Goal: Check status: Check status

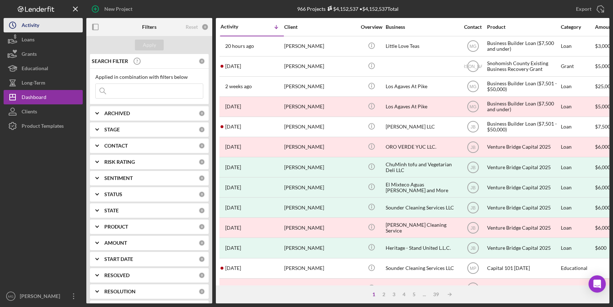
click at [27, 26] on div "Activity" at bounding box center [31, 26] width 18 height 16
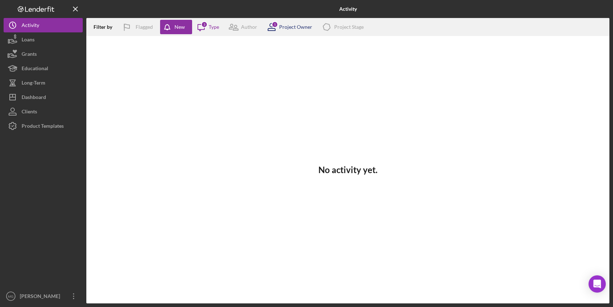
click at [290, 26] on div "Project Owner" at bounding box center [295, 27] width 33 height 6
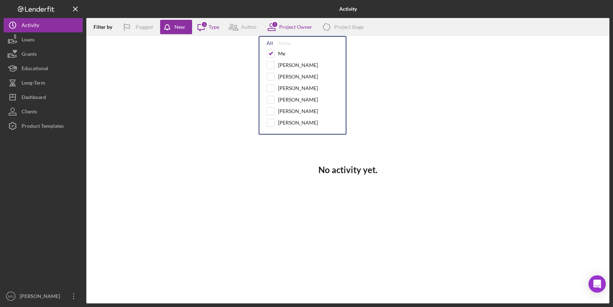
click at [270, 42] on div "All" at bounding box center [269, 43] width 6 height 6
checkbox input "true"
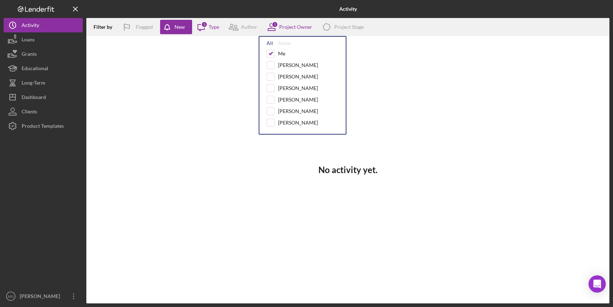
checkbox input "true"
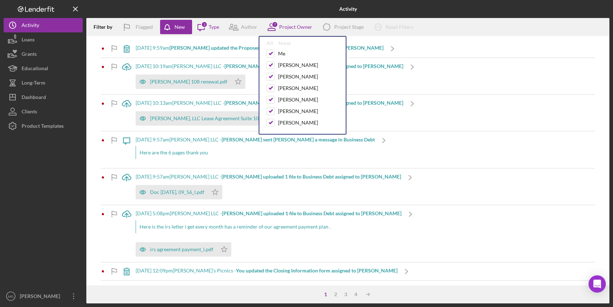
click at [443, 28] on div "Filter by Flagged New Icon/Message 3 Type Author 7 Project Owner All None Me [P…" at bounding box center [347, 27] width 523 height 18
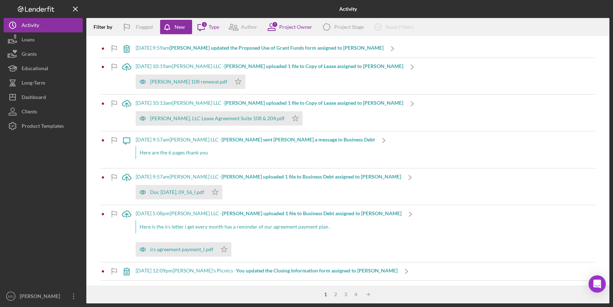
click at [209, 48] on b "[PERSON_NAME] updated the Proposed Use of Grant Funds form assigned to [PERSON_…" at bounding box center [276, 48] width 214 height 6
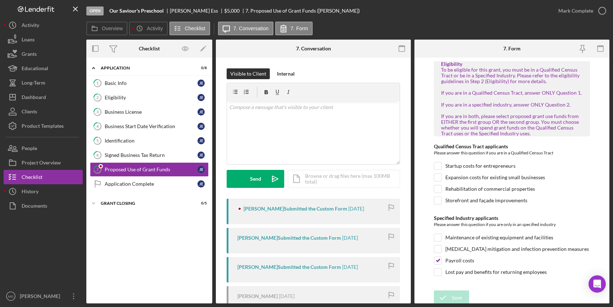
click at [295, 217] on div "[PERSON_NAME] Submitted the Custom Form [DATE]" at bounding box center [312, 211] width 173 height 26
click at [296, 238] on div "[PERSON_NAME] Submitted the Custom Form" at bounding box center [289, 238] width 104 height 6
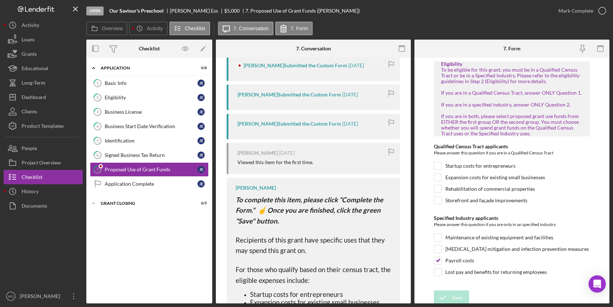
scroll to position [144, 0]
click at [290, 124] on div "[PERSON_NAME] Submitted the Custom Form" at bounding box center [289, 123] width 104 height 6
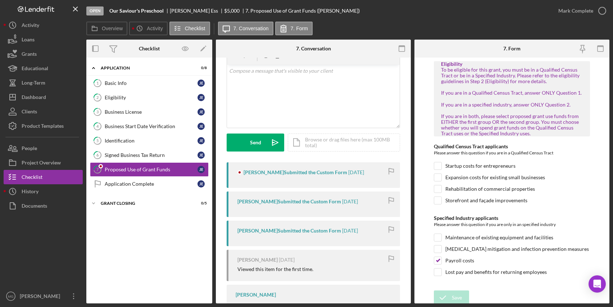
scroll to position [36, 0]
click at [271, 176] on div "[PERSON_NAME] Submitted the Custom Form [DATE]" at bounding box center [312, 175] width 173 height 26
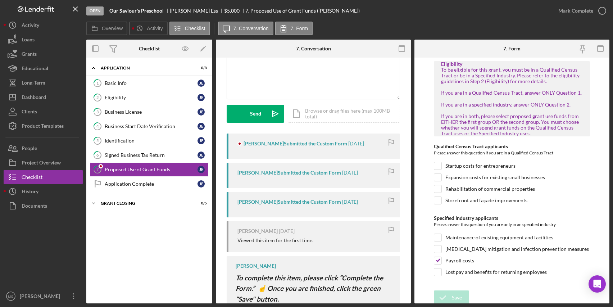
scroll to position [72, 0]
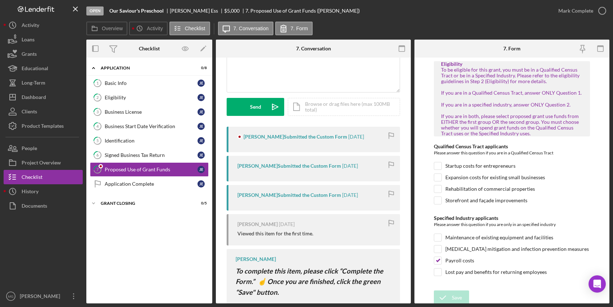
click at [281, 131] on div "[PERSON_NAME] Submitted the Custom Form [DATE]" at bounding box center [312, 140] width 173 height 26
click at [284, 139] on div "[PERSON_NAME] Submitted the Custom Form" at bounding box center [295, 137] width 104 height 6
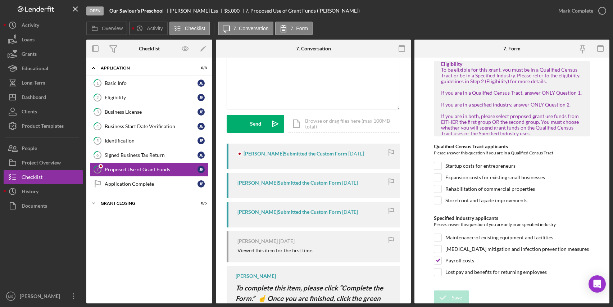
scroll to position [49, 0]
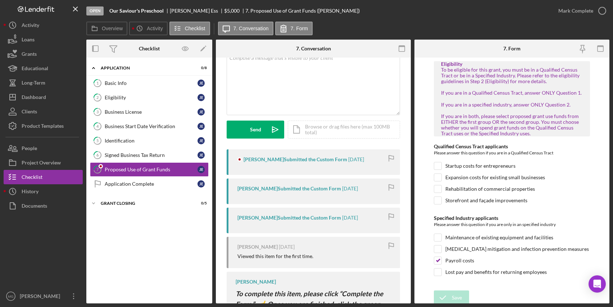
click at [306, 154] on div "[PERSON_NAME] Submitted the Custom Form [DATE]" at bounding box center [312, 162] width 173 height 26
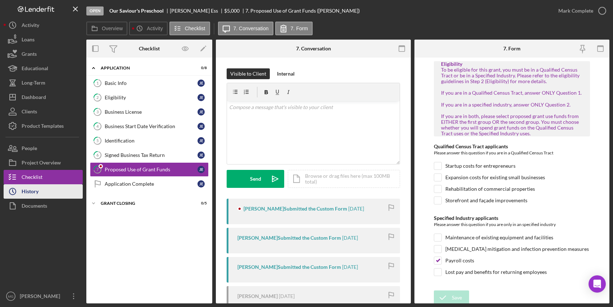
click at [34, 190] on div "History" at bounding box center [30, 192] width 17 height 16
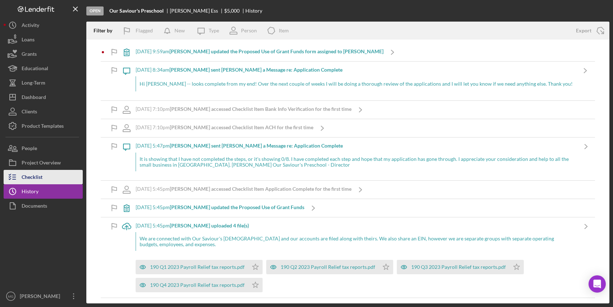
click at [37, 175] on div "Checklist" at bounding box center [32, 178] width 21 height 16
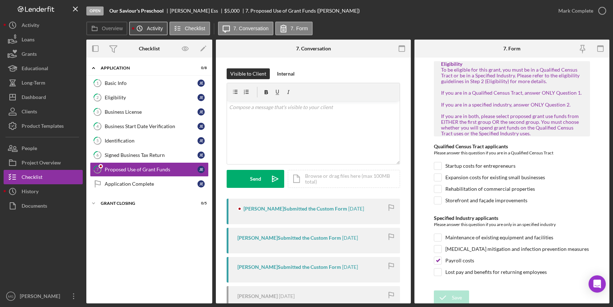
click at [155, 27] on label "Activity" at bounding box center [155, 29] width 16 height 6
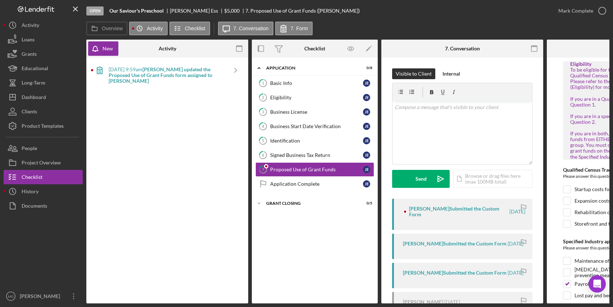
click at [160, 75] on b "[PERSON_NAME] updated the Proposed Use of Grant Funds form assigned to [PERSON_…" at bounding box center [161, 75] width 104 height 18
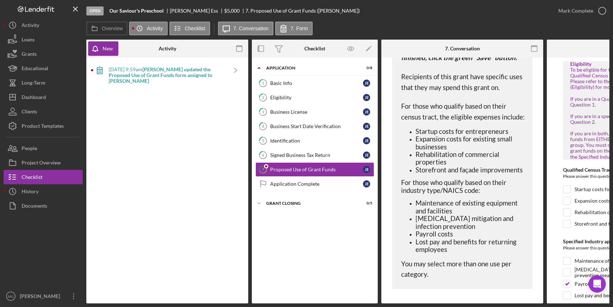
scroll to position [325, 0]
click at [297, 85] on div "Basic Info" at bounding box center [316, 83] width 93 height 6
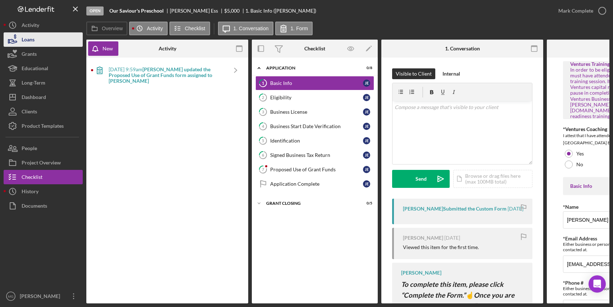
click at [30, 39] on div "Loans" at bounding box center [28, 40] width 13 height 16
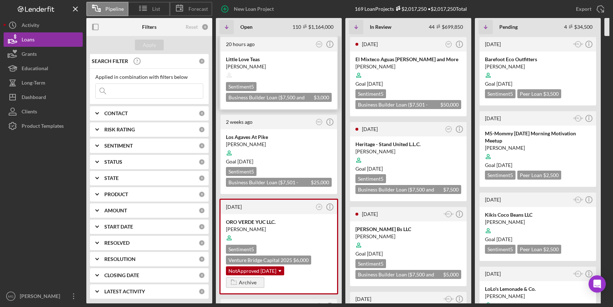
click at [229, 74] on icon at bounding box center [229, 75] width 14 height 14
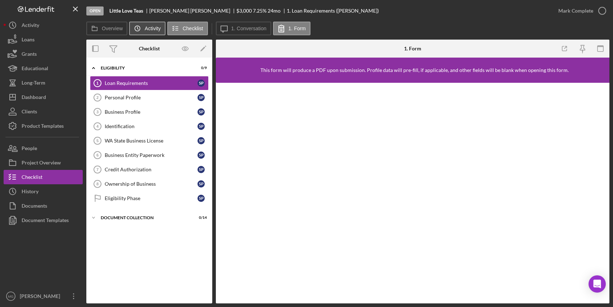
click at [149, 27] on label "Activity" at bounding box center [153, 29] width 16 height 6
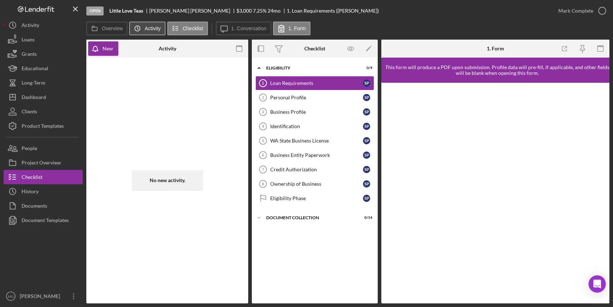
click at [149, 28] on label "Activity" at bounding box center [153, 29] width 16 height 6
